Goal: Task Accomplishment & Management: Manage account settings

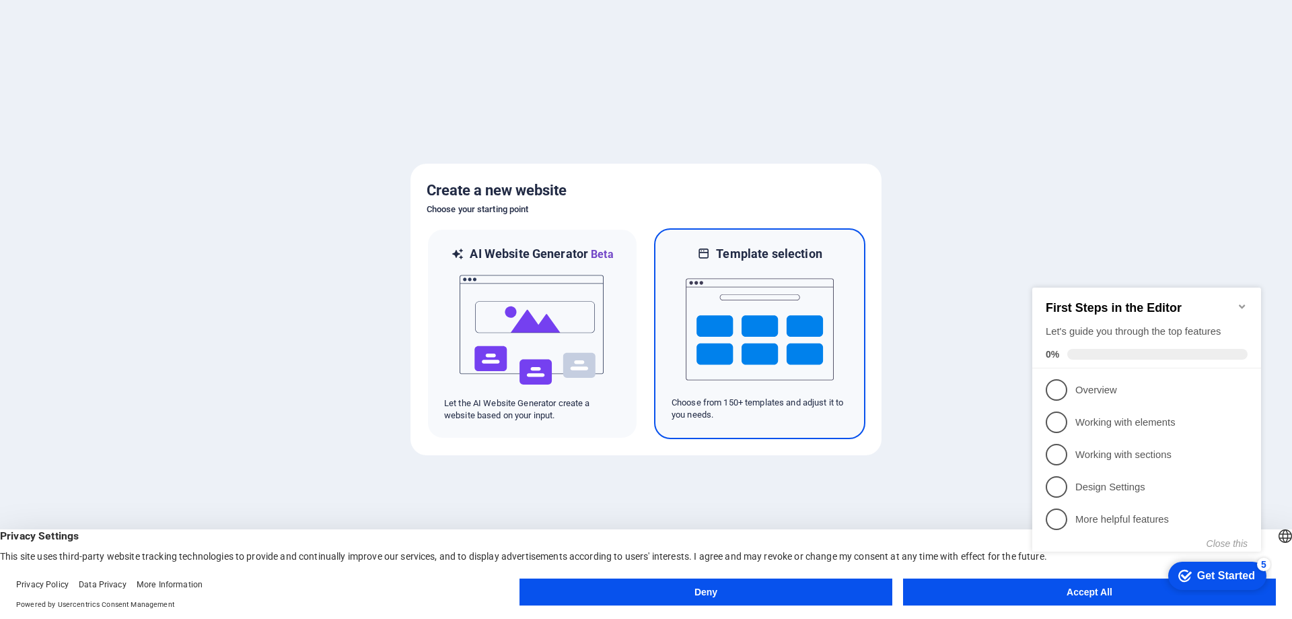
click at [782, 341] on img at bounding box center [760, 329] width 148 height 135
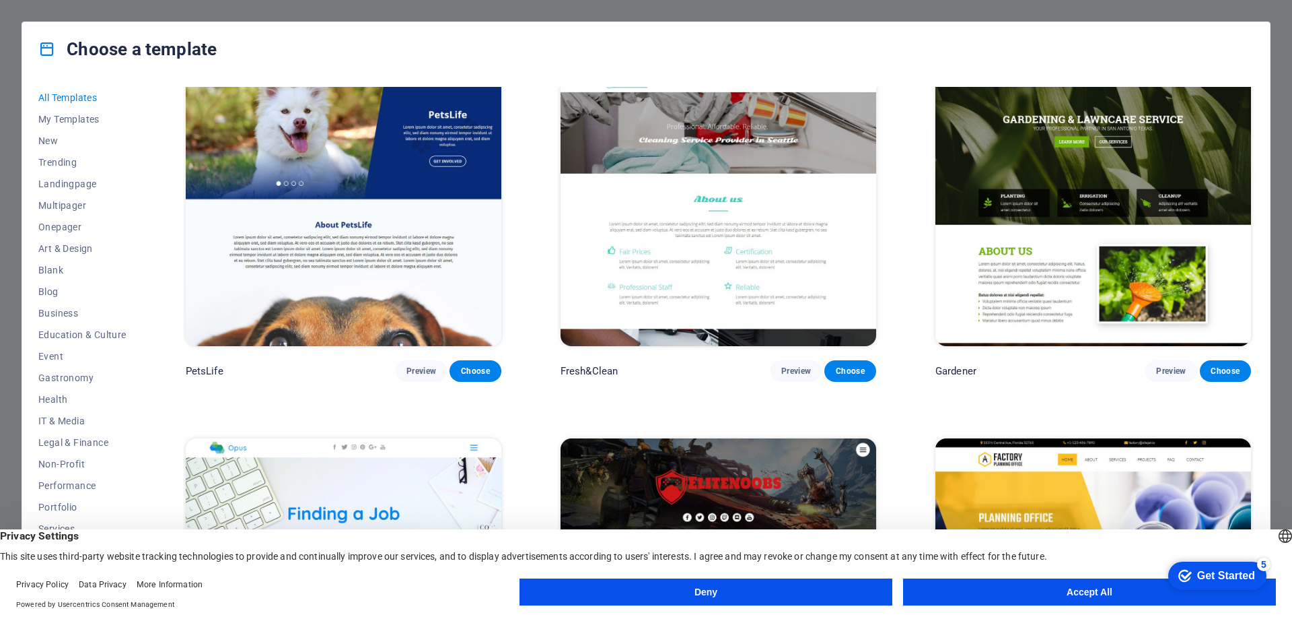
scroll to position [13058, 0]
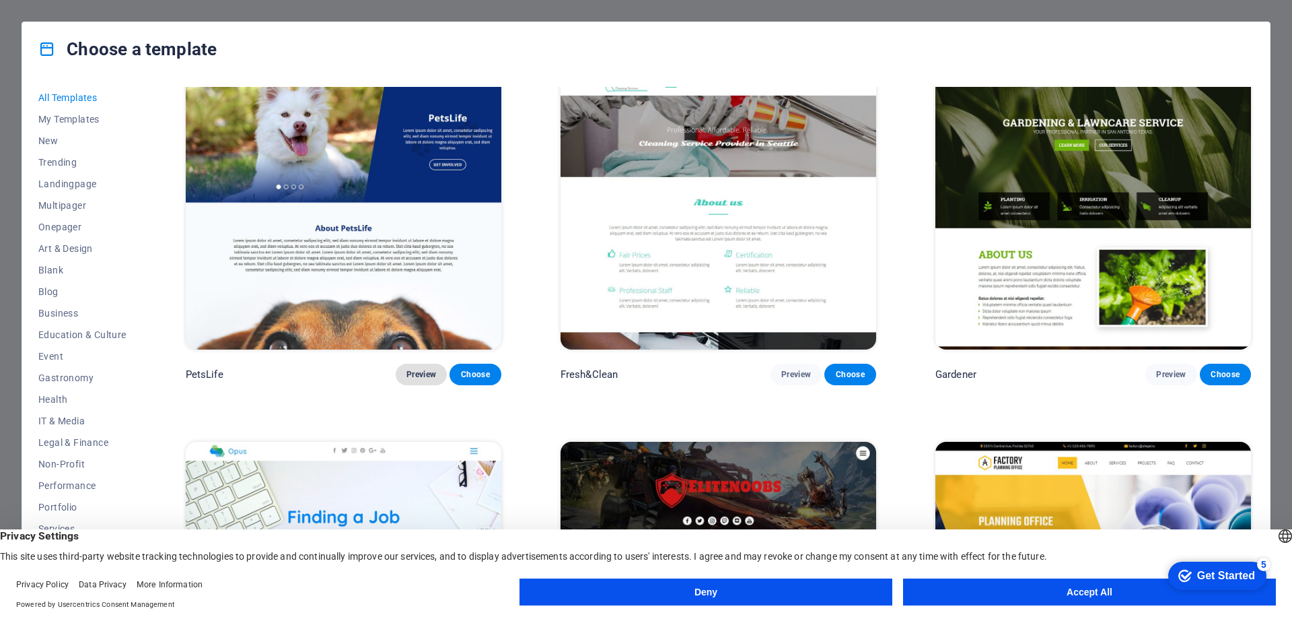
click at [428, 363] on button "Preview" at bounding box center [421, 374] width 51 height 22
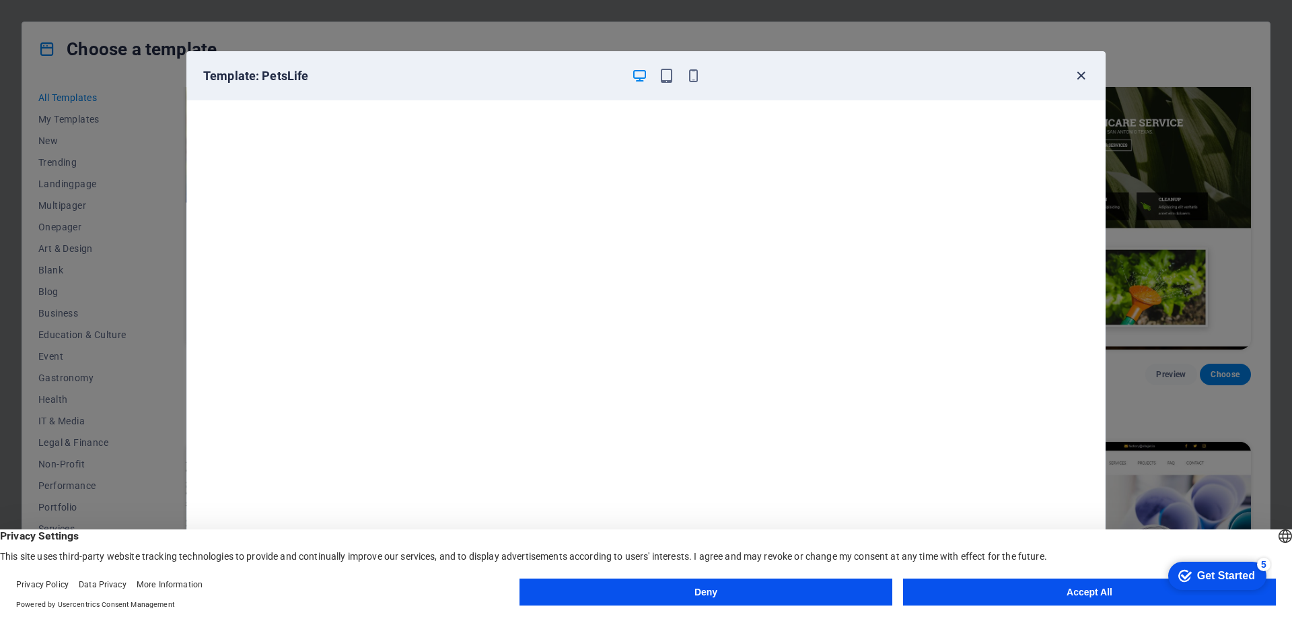
click at [1077, 75] on icon "button" at bounding box center [1081, 75] width 15 height 15
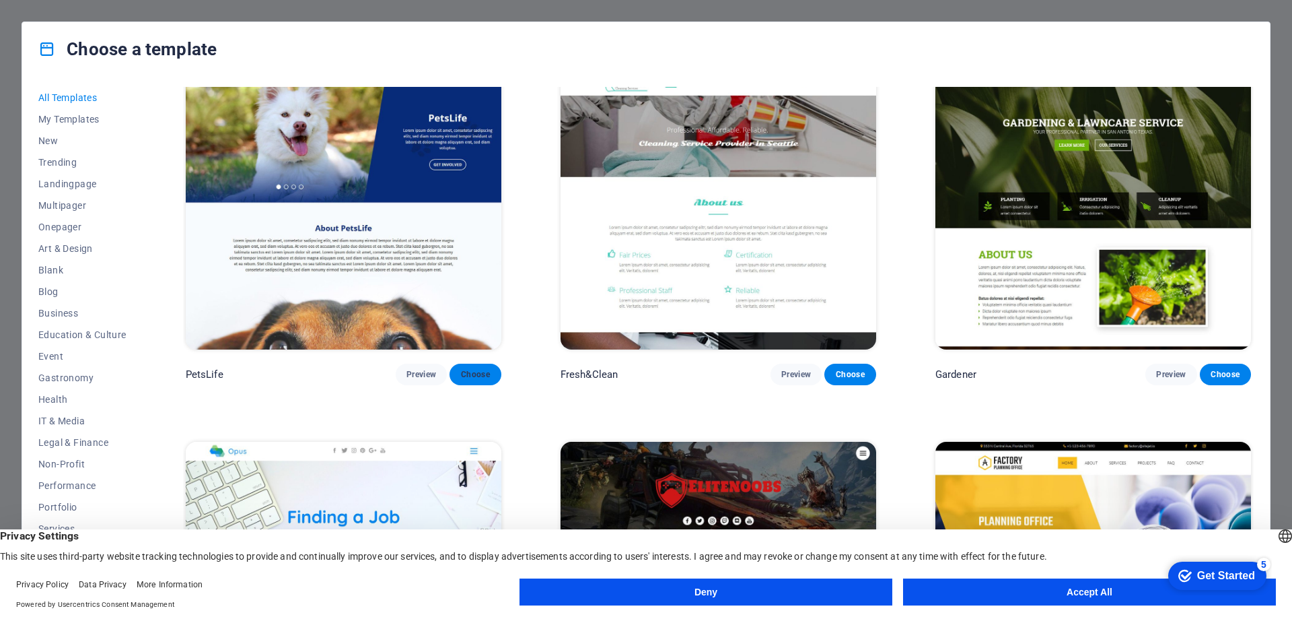
click at [481, 369] on span "Choose" at bounding box center [475, 374] width 30 height 11
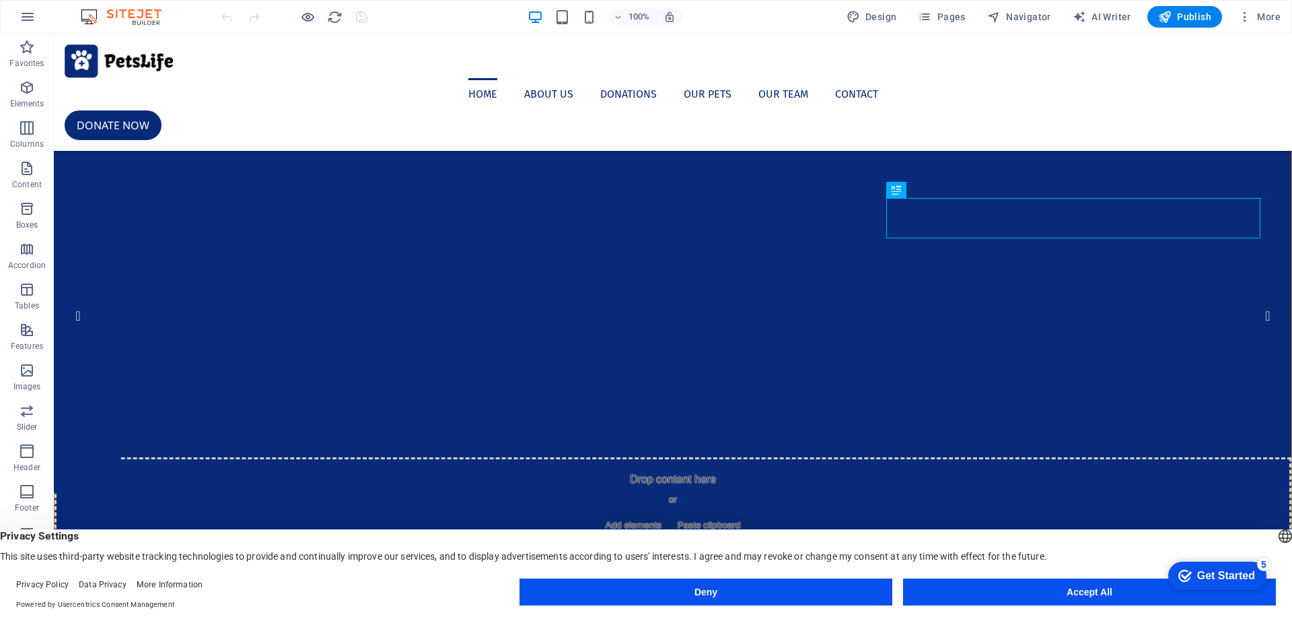
click at [1276, 534] on div "English Deutsch" at bounding box center [1285, 537] width 19 height 22
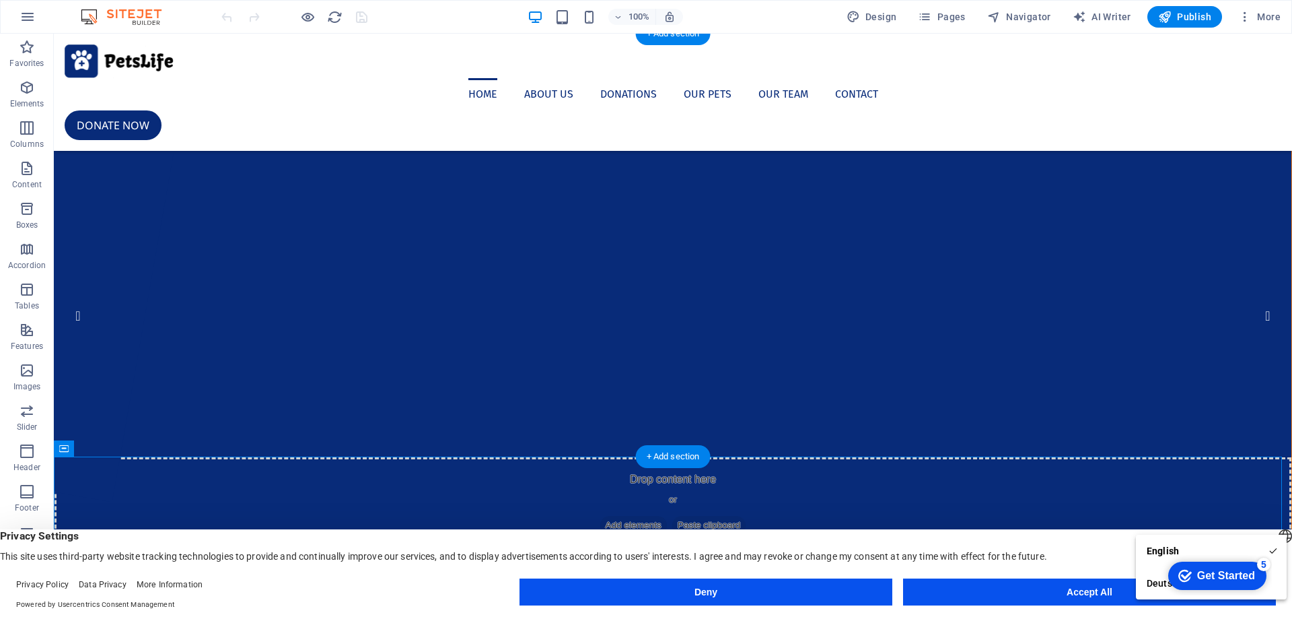
click at [92, 361] on button "2" at bounding box center [86, 356] width 10 height 10
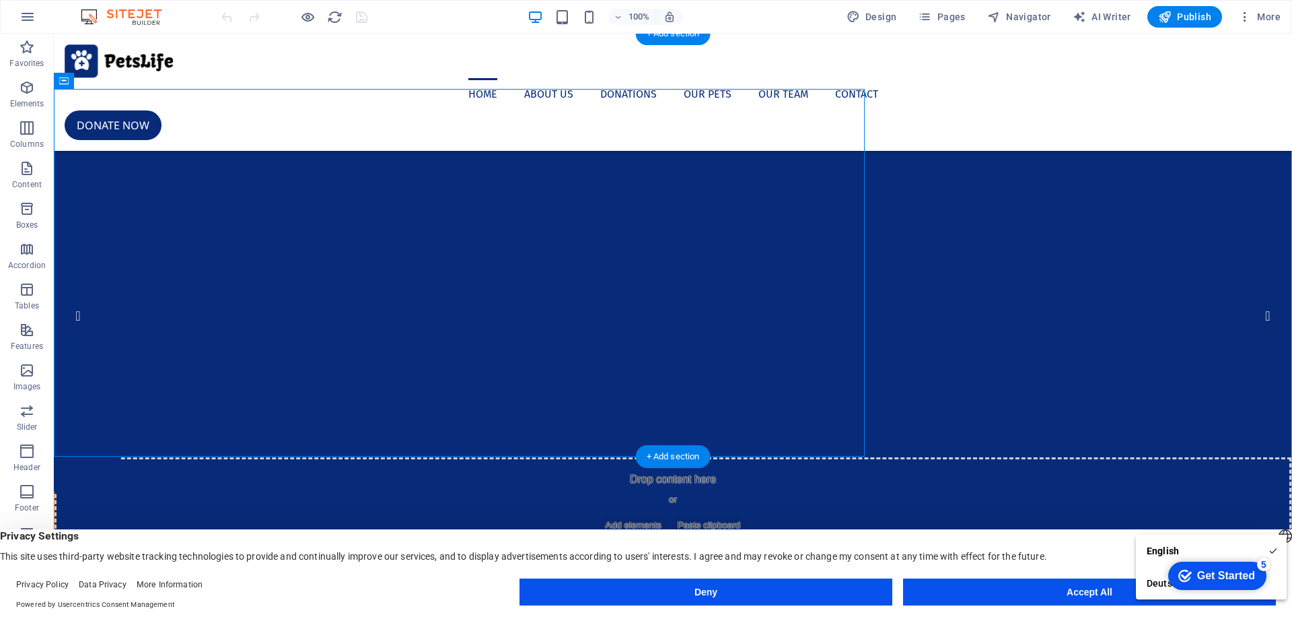
click at [92, 378] on button "3" at bounding box center [86, 373] width 10 height 10
click at [92, 396] on button "4" at bounding box center [86, 391] width 10 height 10
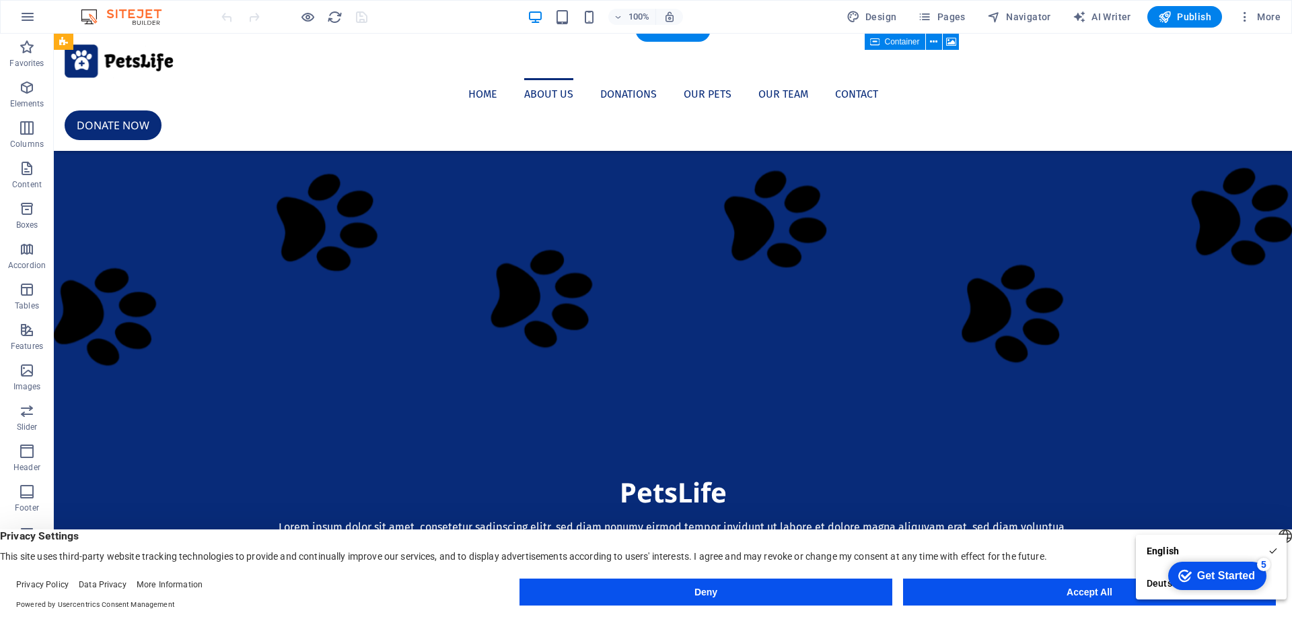
scroll to position [606, 0]
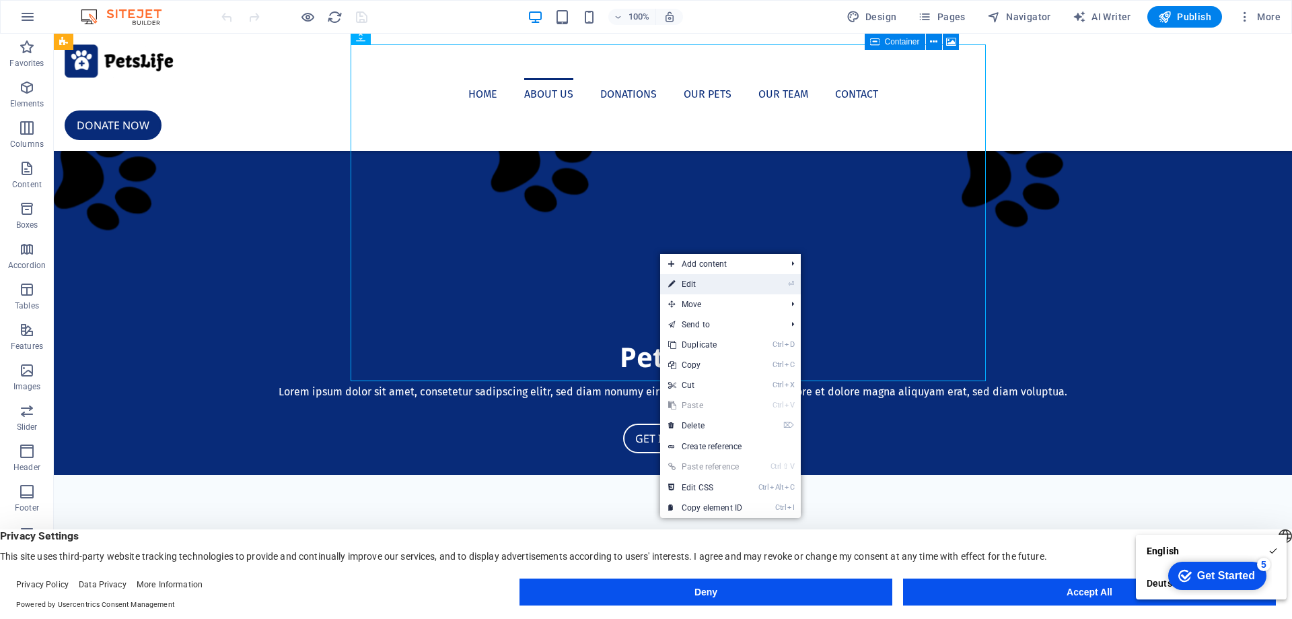
click at [716, 276] on link "⏎ Edit" at bounding box center [705, 284] width 90 height 20
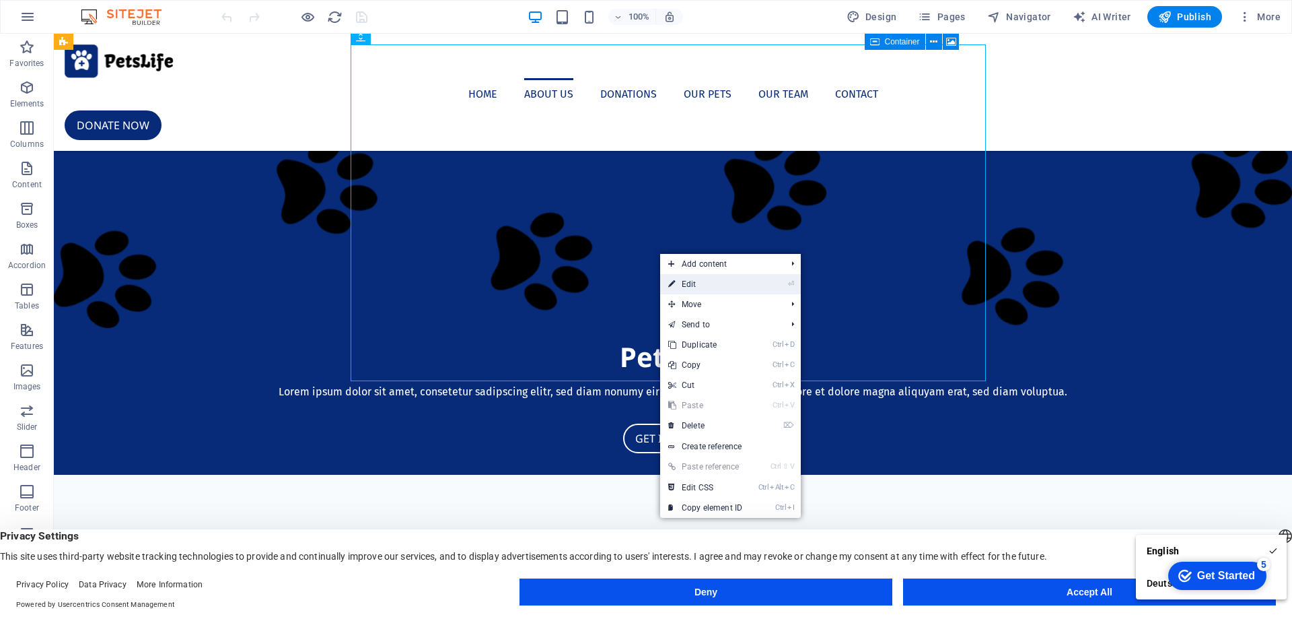
select select "px"
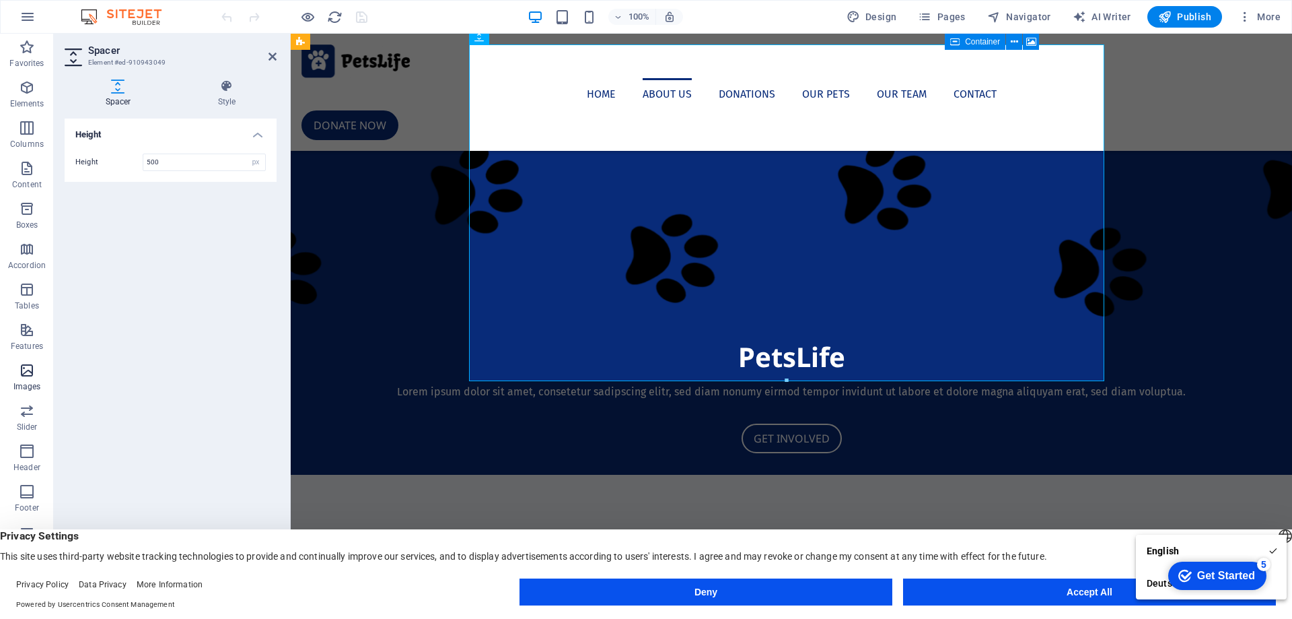
click at [36, 380] on span "Images" at bounding box center [27, 378] width 54 height 32
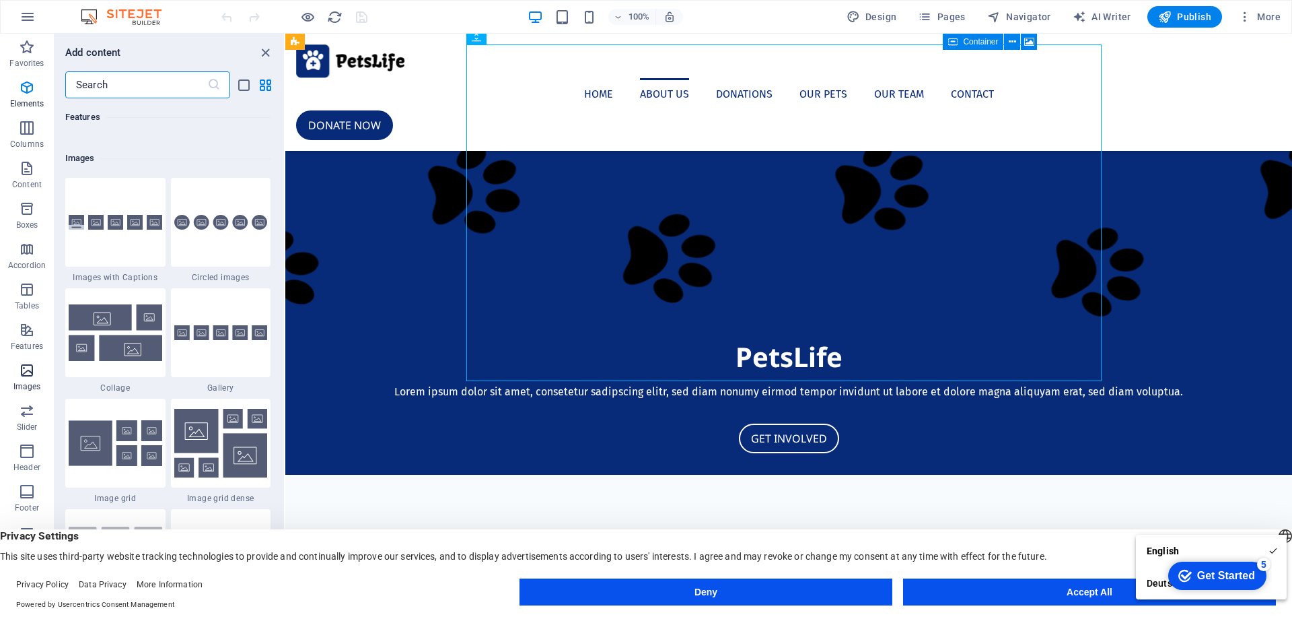
scroll to position [6825, 0]
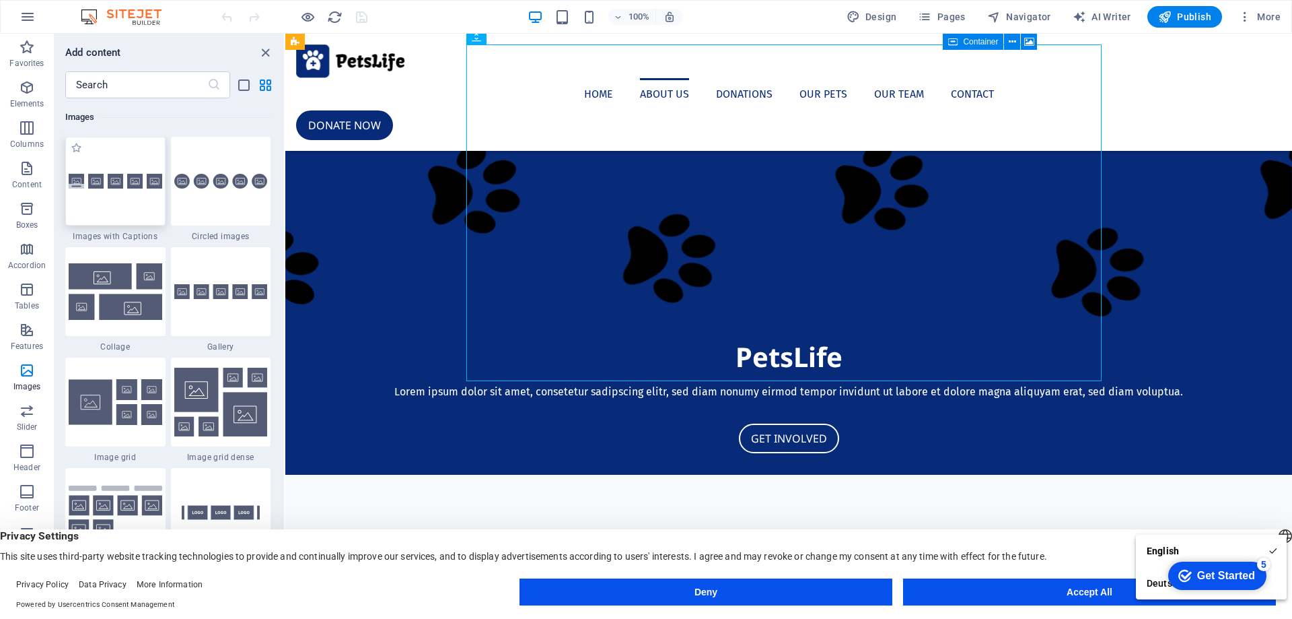
click at [132, 172] on div at bounding box center [115, 181] width 100 height 89
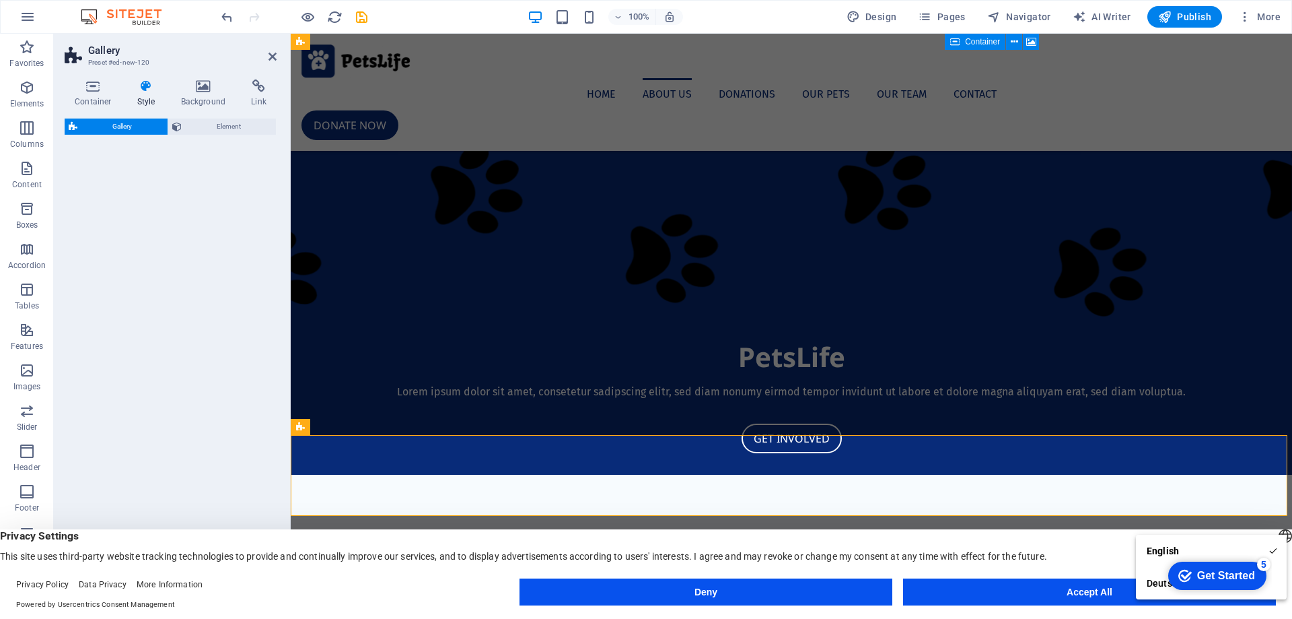
select select "rem"
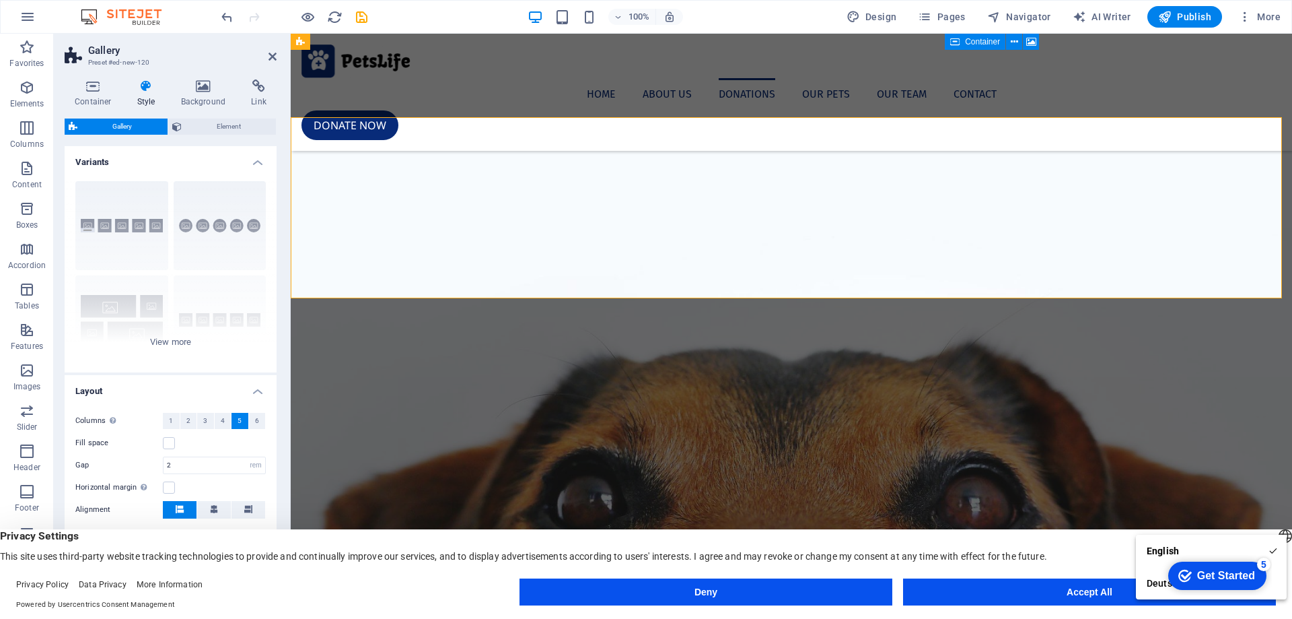
scroll to position [1010, 0]
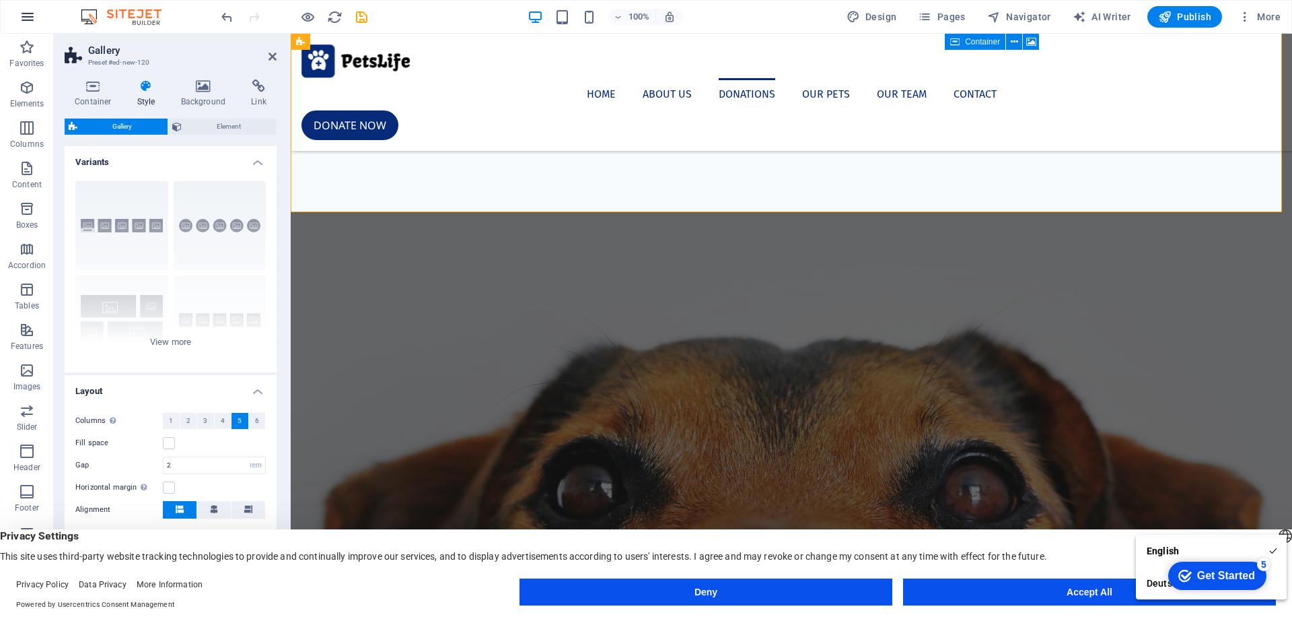
click at [28, 16] on icon "button" at bounding box center [28, 17] width 16 height 16
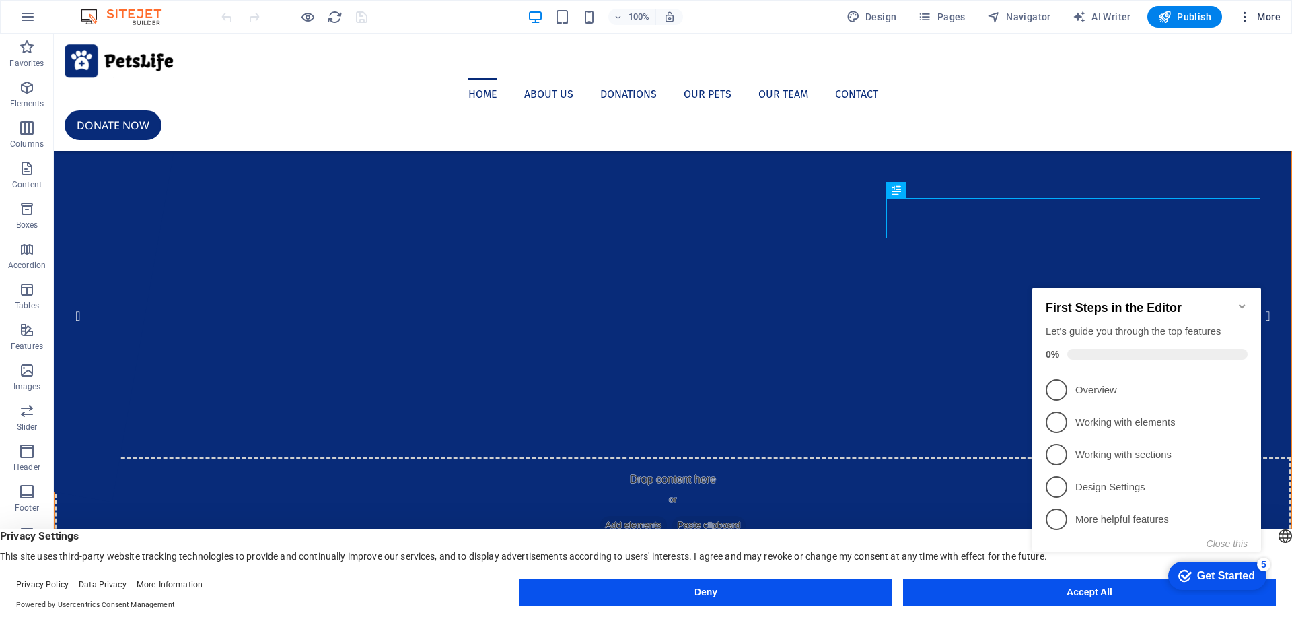
click at [1263, 13] on span "More" at bounding box center [1260, 16] width 42 height 13
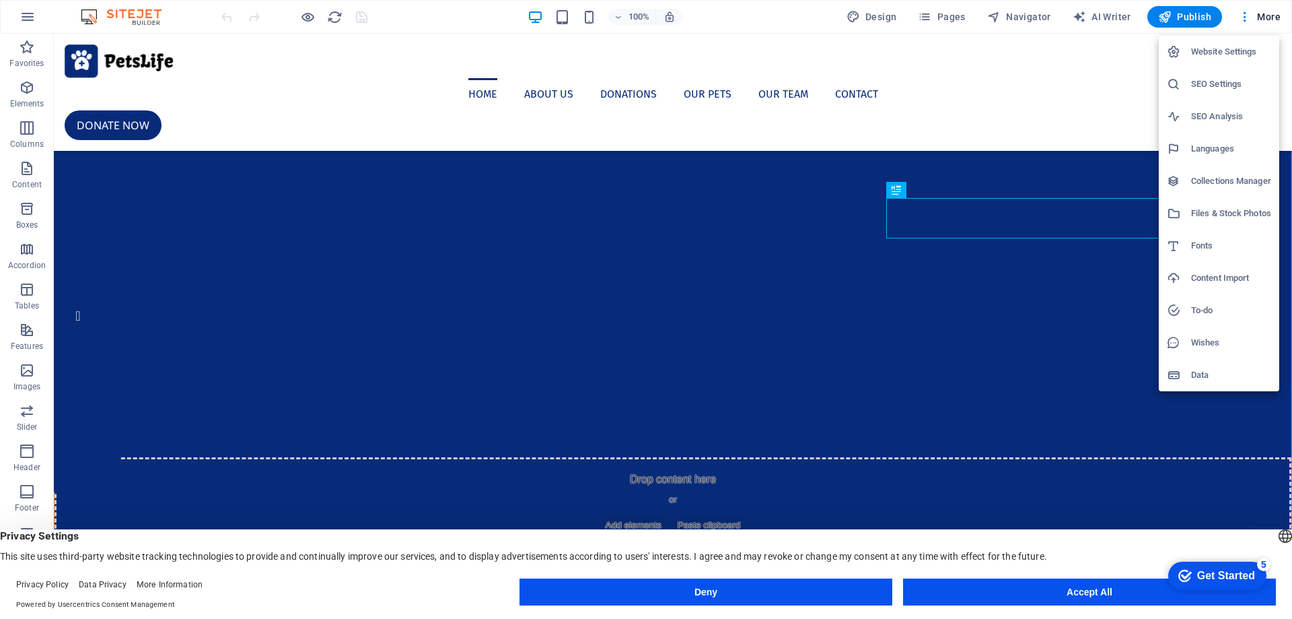
click at [1247, 18] on div at bounding box center [646, 309] width 1292 height 619
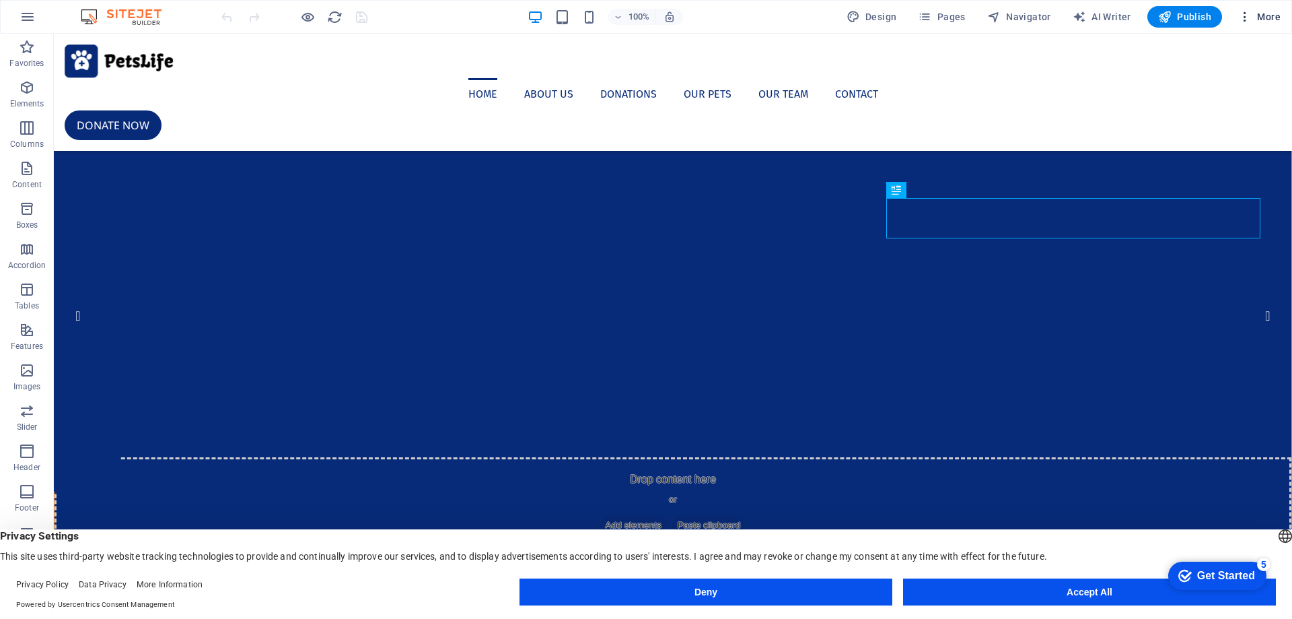
click at [1247, 15] on icon "button" at bounding box center [1245, 16] width 13 height 13
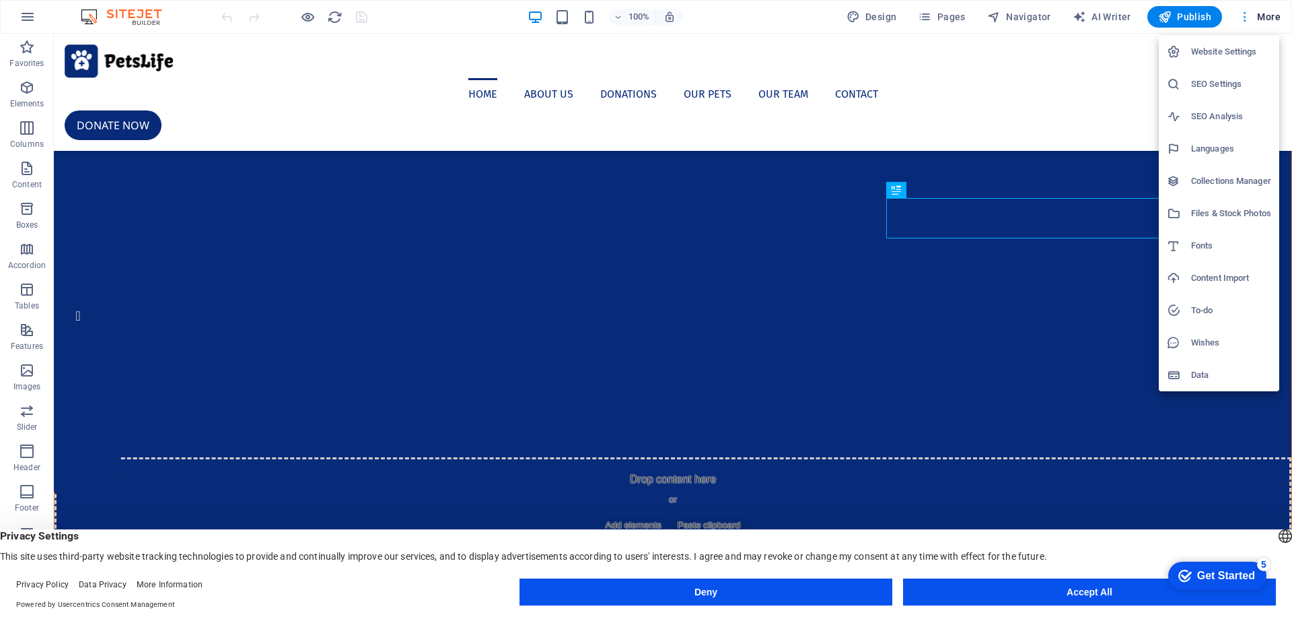
click at [1247, 15] on div at bounding box center [646, 309] width 1292 height 619
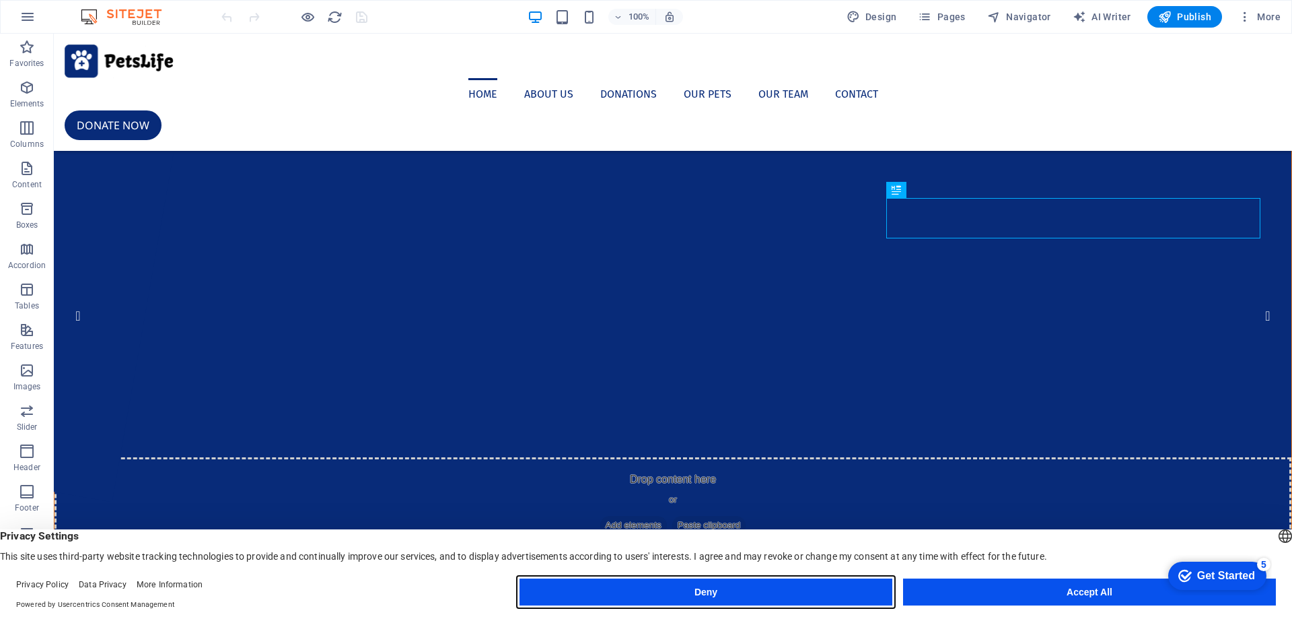
click at [734, 588] on button "Deny" at bounding box center [706, 591] width 373 height 27
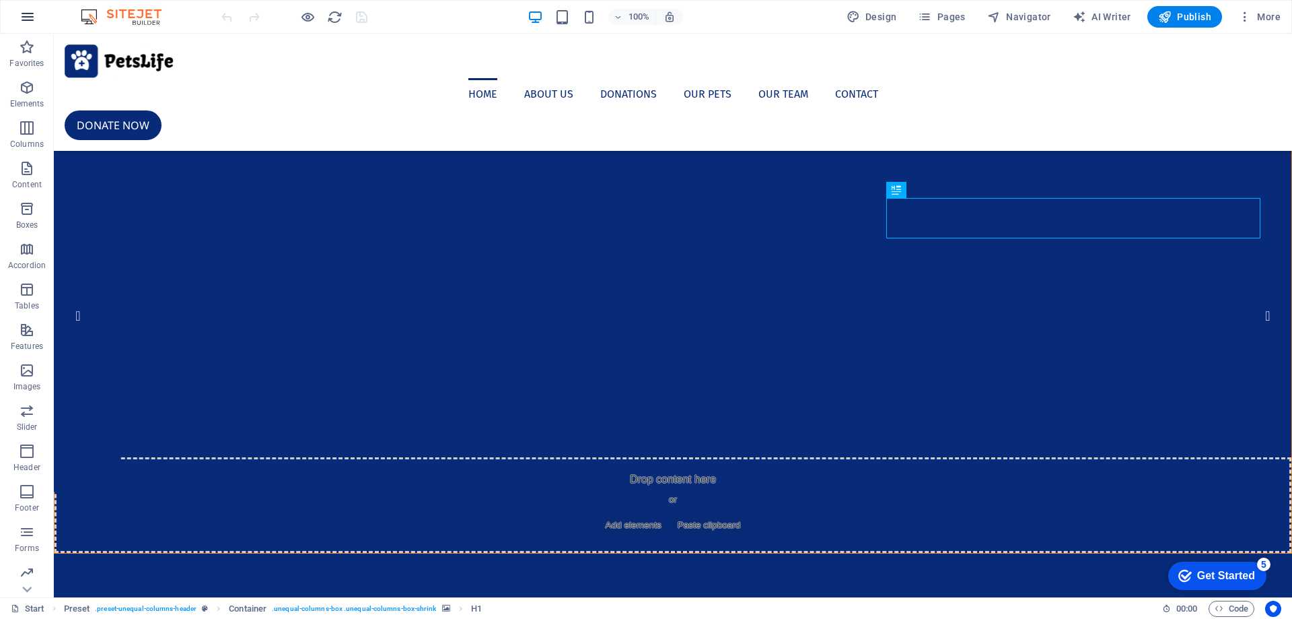
click at [23, 22] on icon "button" at bounding box center [28, 17] width 16 height 16
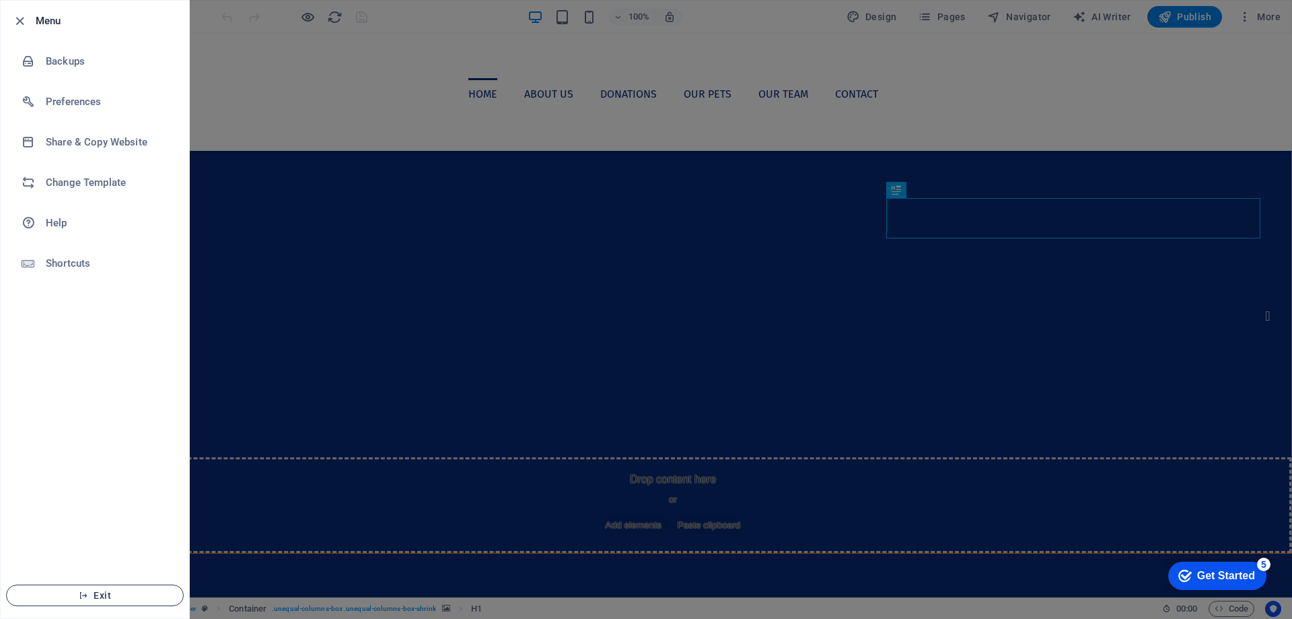
click at [110, 599] on span "Exit" at bounding box center [95, 595] width 155 height 11
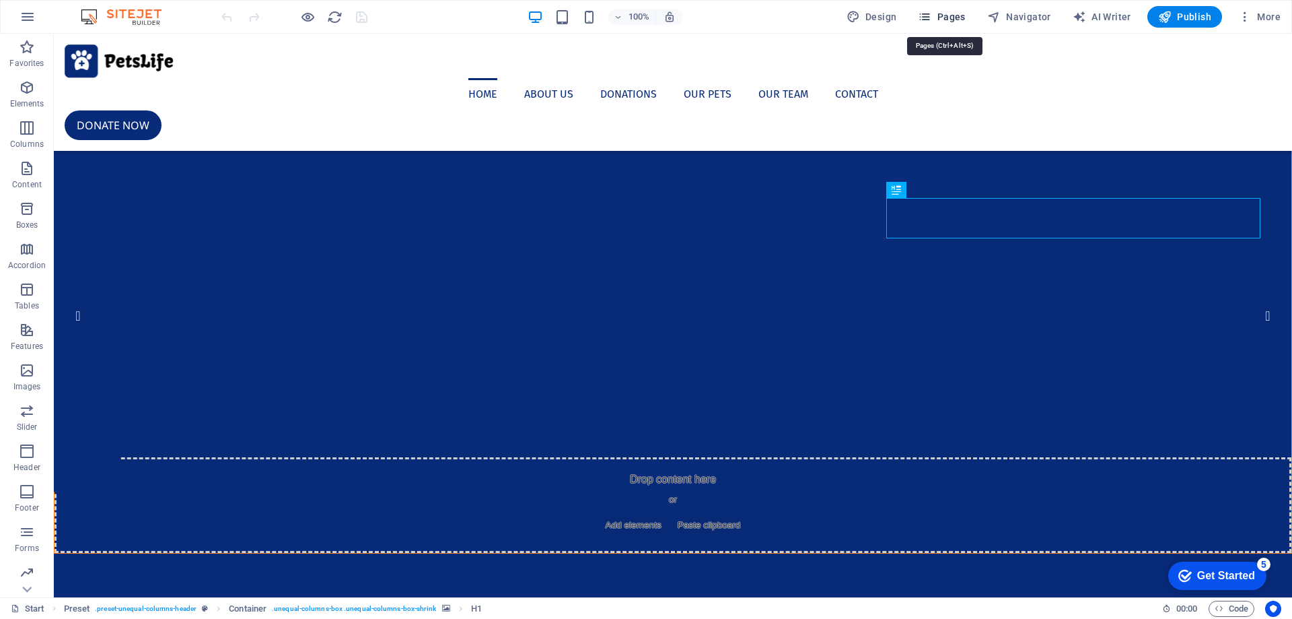
click at [954, 17] on span "Pages" at bounding box center [941, 16] width 47 height 13
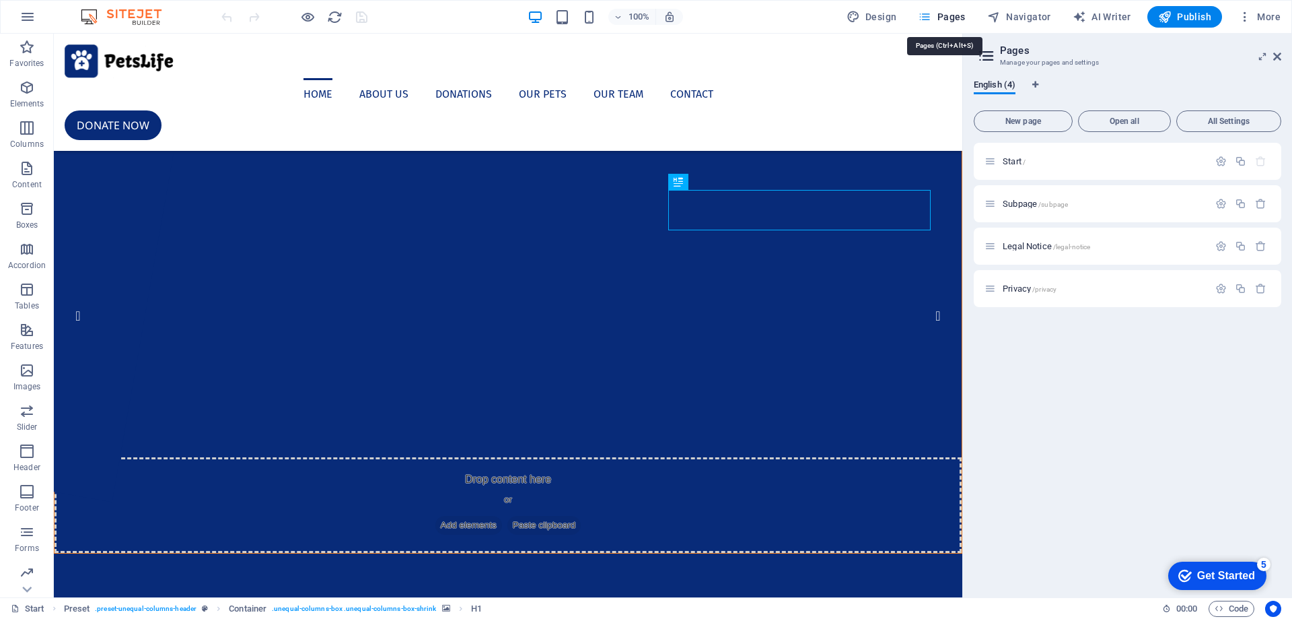
click at [954, 17] on span "Pages" at bounding box center [941, 16] width 47 height 13
click at [1037, 17] on span "Navigator" at bounding box center [1019, 16] width 64 height 13
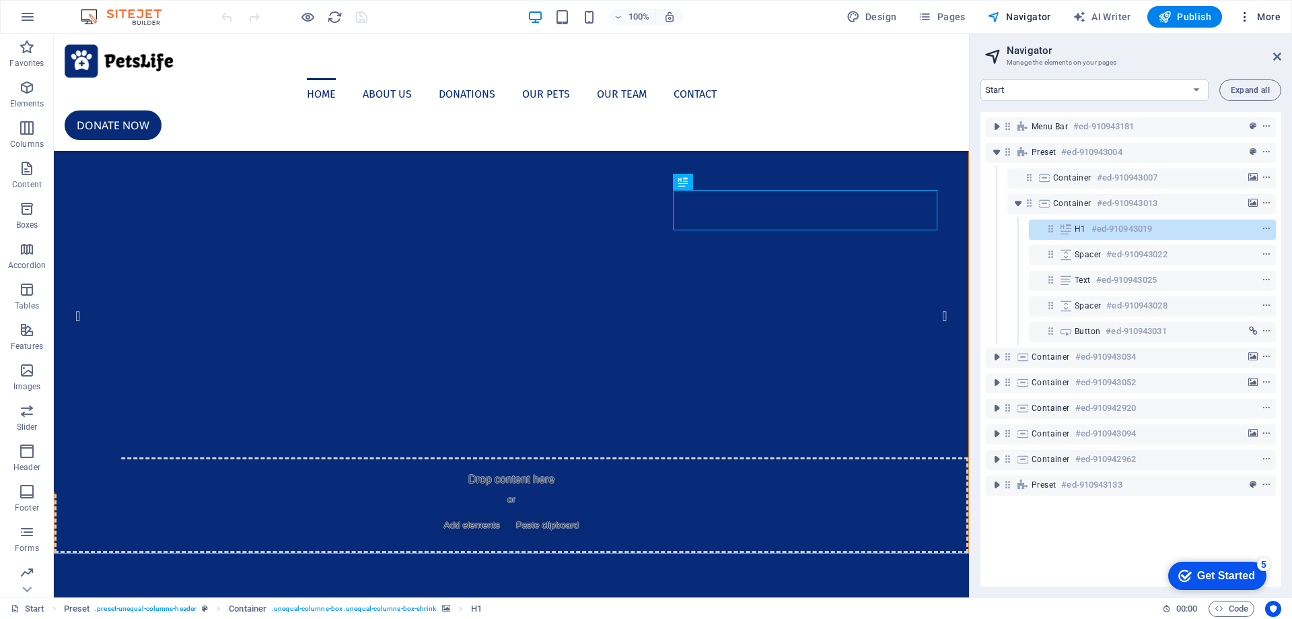
click at [1242, 20] on icon "button" at bounding box center [1245, 16] width 13 height 13
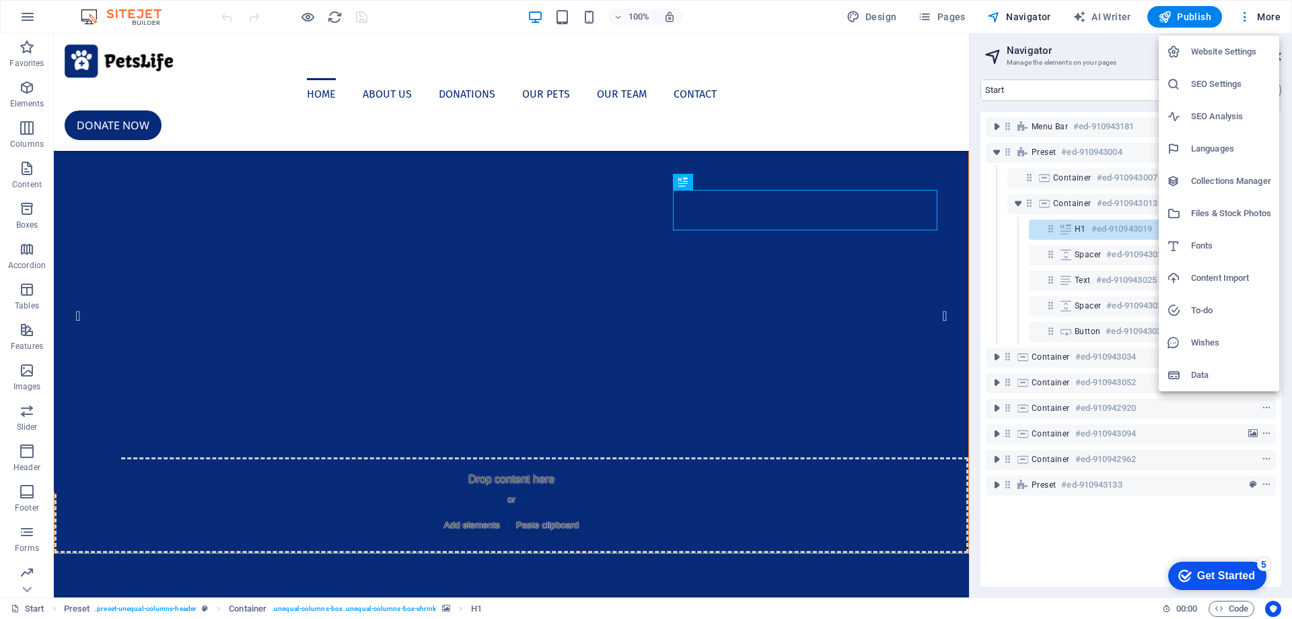
click at [1243, 153] on h6 "Languages" at bounding box center [1231, 149] width 80 height 16
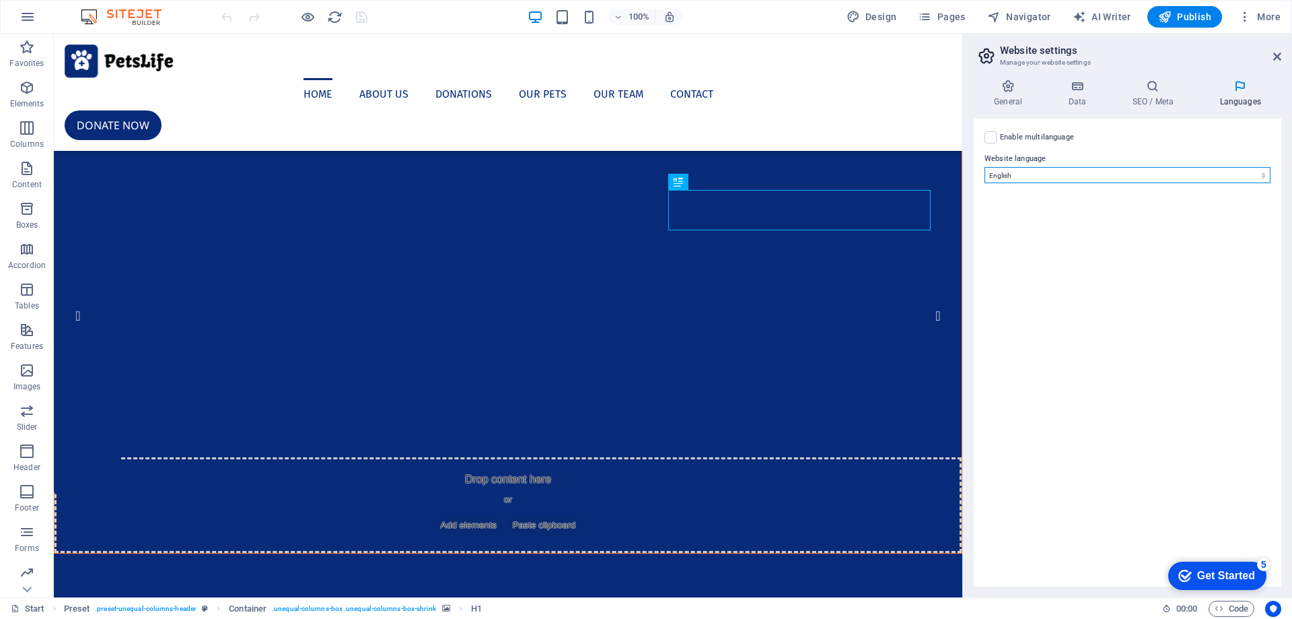
click at [1253, 175] on select "Abkhazian Afar Afrikaans Akan Albanian Amharic Arabic Aragonese Armenian Assame…" at bounding box center [1128, 175] width 286 height 16
select select "148"
click at [985, 167] on select "Abkhazian Afar Afrikaans Akan Albanian Amharic Arabic Aragonese Armenian Assame…" at bounding box center [1128, 175] width 286 height 16
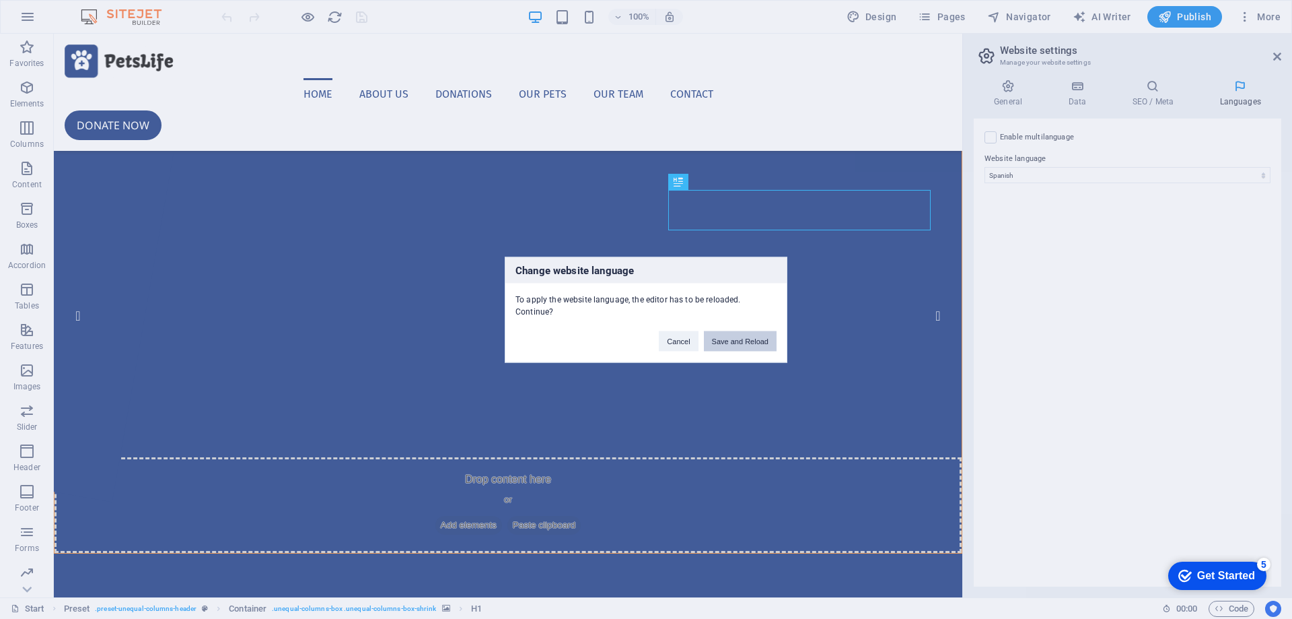
click at [755, 345] on button "Save and Reload" at bounding box center [740, 340] width 73 height 20
